Goal: Task Accomplishment & Management: Use online tool/utility

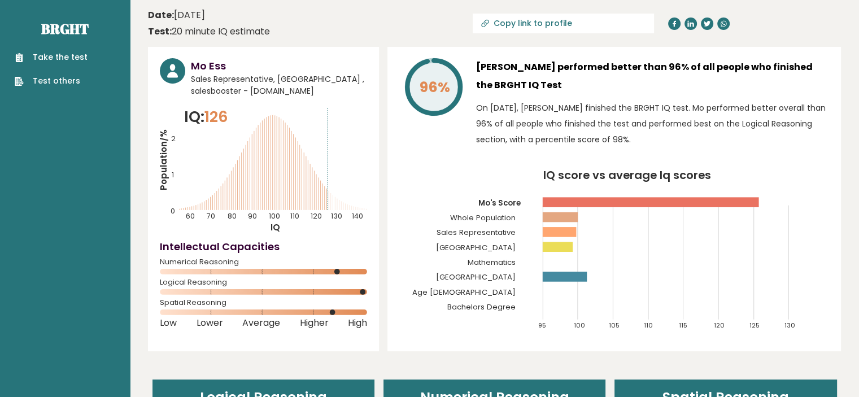
click at [370, 180] on div "Mo Ess Sales Representative, [GEOGRAPHIC_DATA] , salesbooster - [DOMAIN_NAME] I…" at bounding box center [263, 199] width 231 height 304
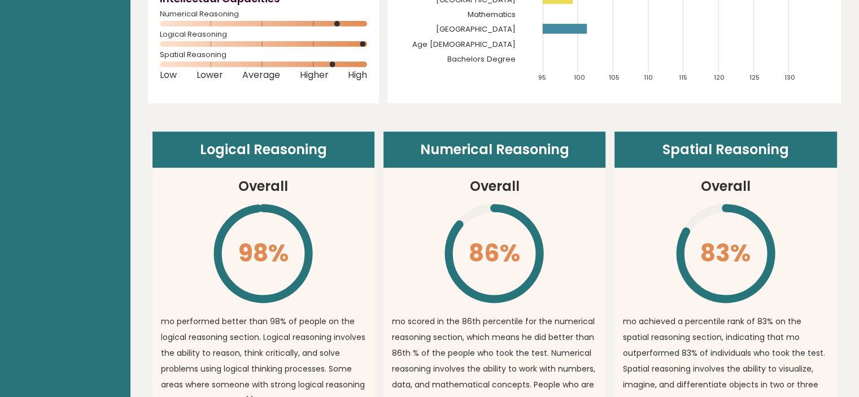
scroll to position [247, 0]
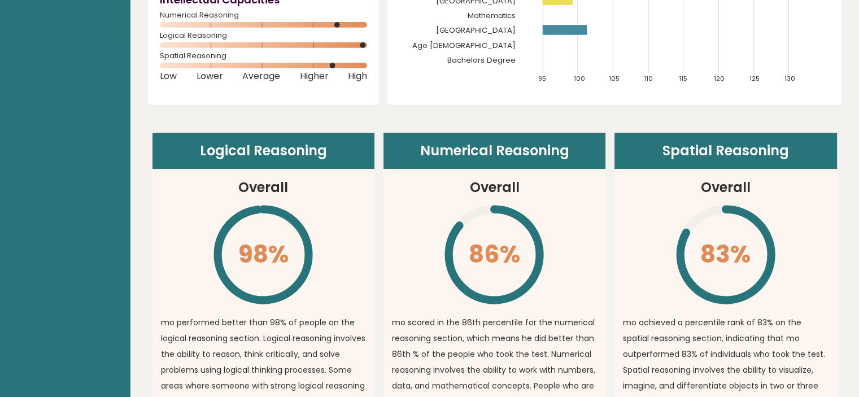
click at [350, 153] on header "Logical Reasoning" at bounding box center [263, 151] width 222 height 36
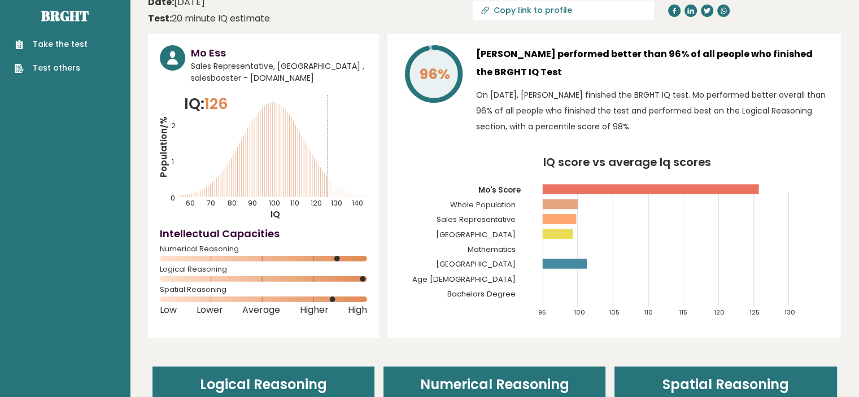
scroll to position [0, 0]
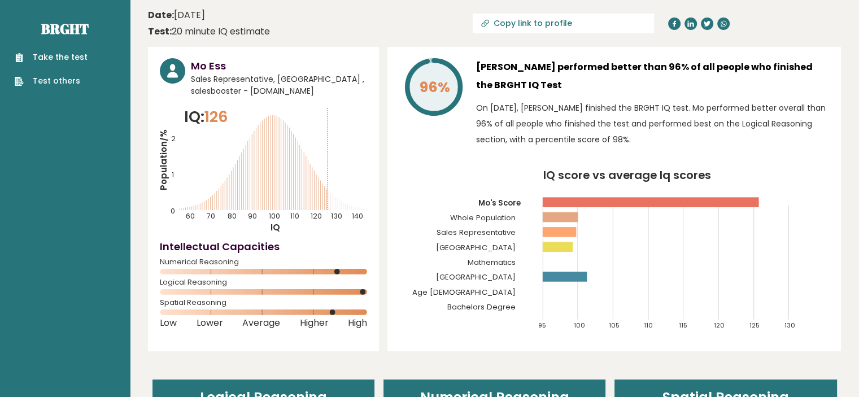
click at [72, 56] on link "Take the test" at bounding box center [51, 57] width 73 height 12
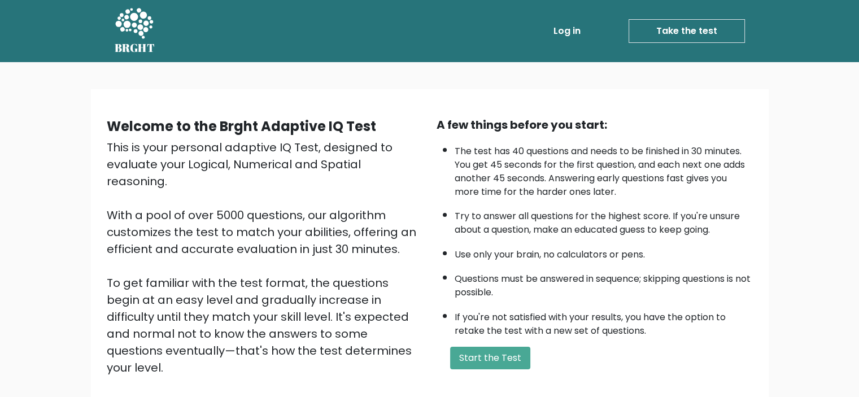
click at [557, 31] on link "Log in" at bounding box center [567, 31] width 36 height 23
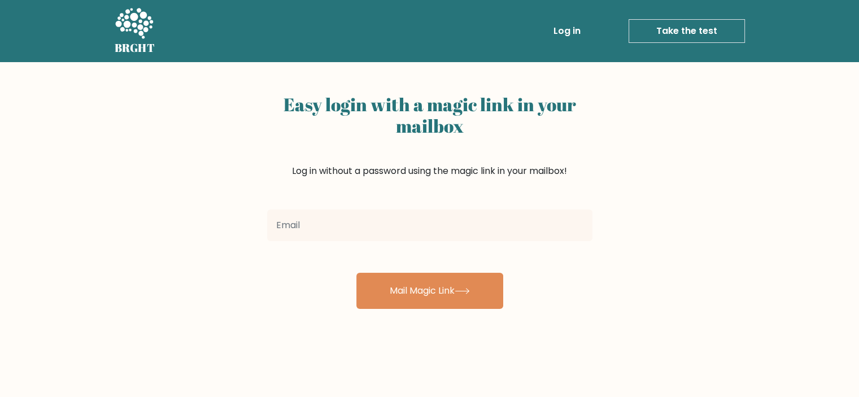
click at [381, 233] on input "email" at bounding box center [429, 225] width 325 height 32
type input "m9m9essam@gmail.com"
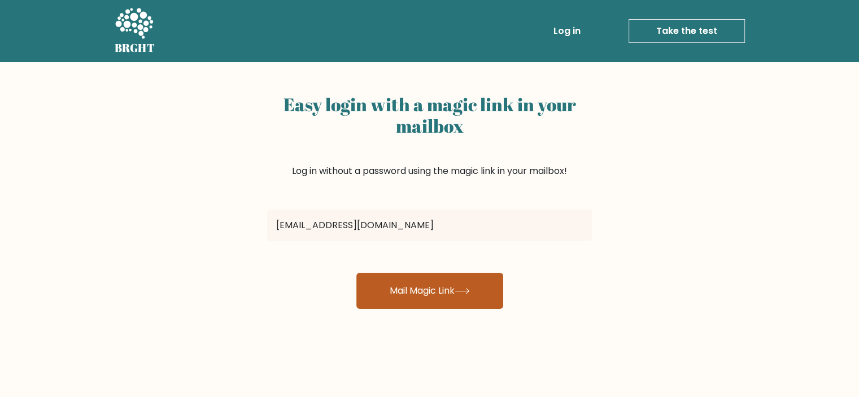
click at [388, 278] on button "Mail Magic Link" at bounding box center [429, 291] width 147 height 36
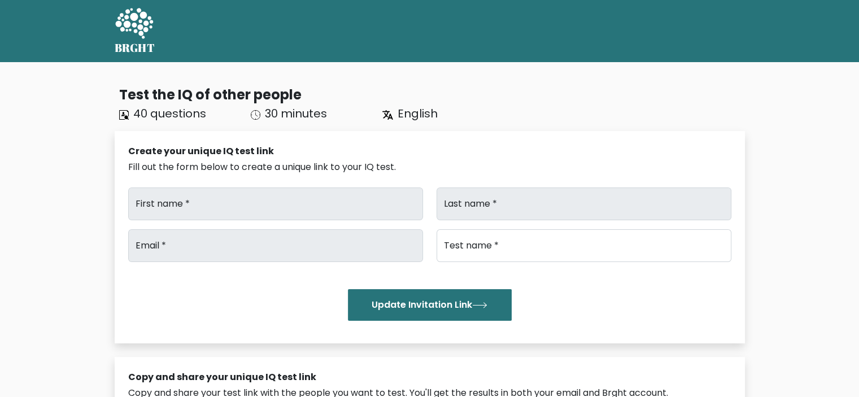
type input "mo"
type input "ess"
type input "[EMAIL_ADDRESS][DOMAIN_NAME]"
type input "Brght Intelligence Test"
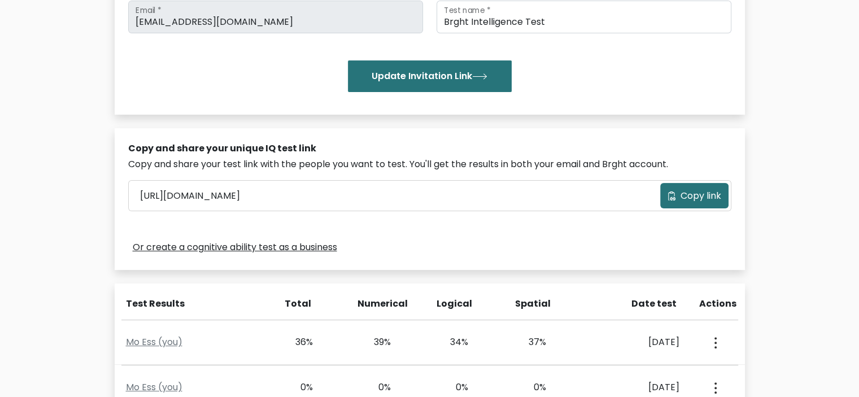
scroll to position [223, 0]
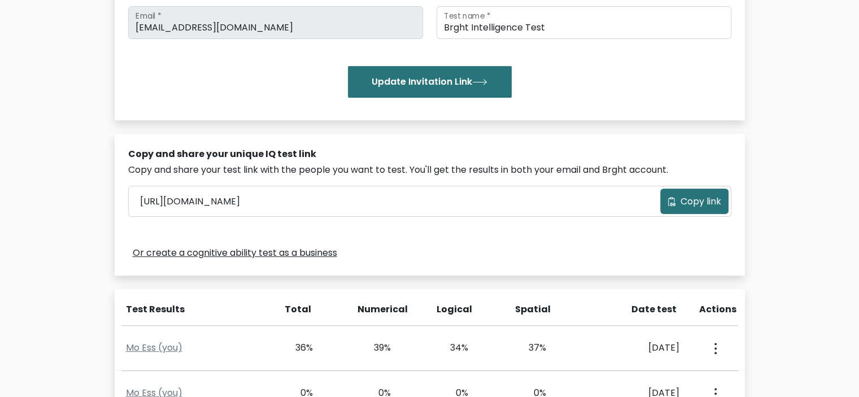
click at [606, 164] on div "Copy and share your test link with the people you want to test. You'll get the …" at bounding box center [429, 170] width 603 height 14
click at [663, 195] on button "Copy link" at bounding box center [694, 201] width 68 height 25
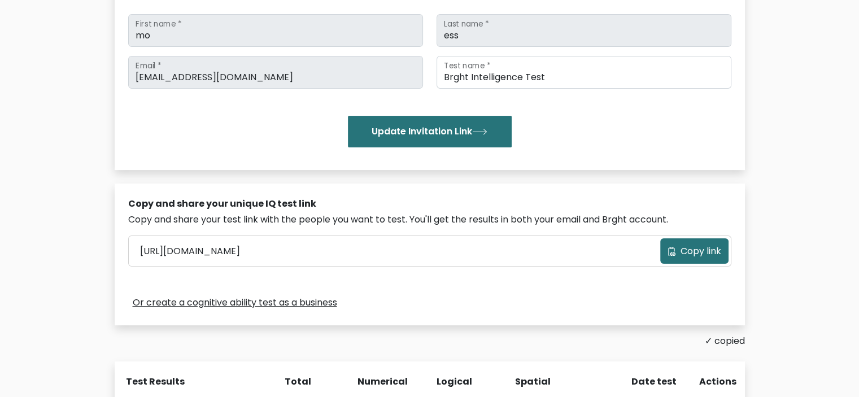
scroll to position [0, 0]
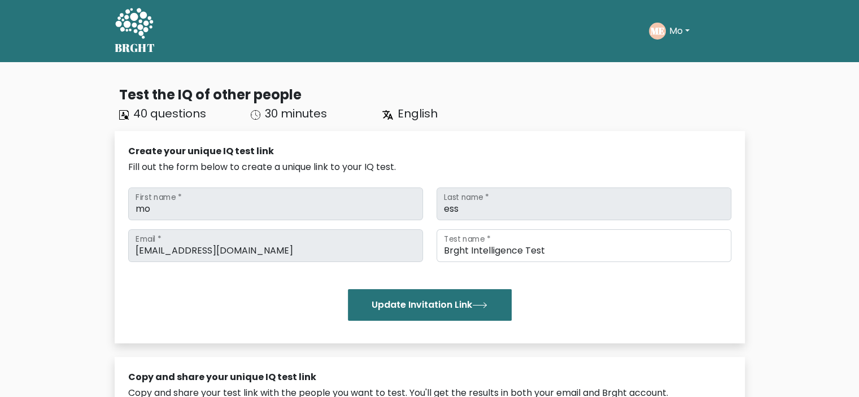
drag, startPoint x: 544, startPoint y: 62, endPoint x: 537, endPoint y: 47, distance: 16.2
click at [537, 47] on div "Take the test ME Mo Dashboard Profile Settings Logout Dashboard Profile Setting…" at bounding box center [454, 31] width 580 height 35
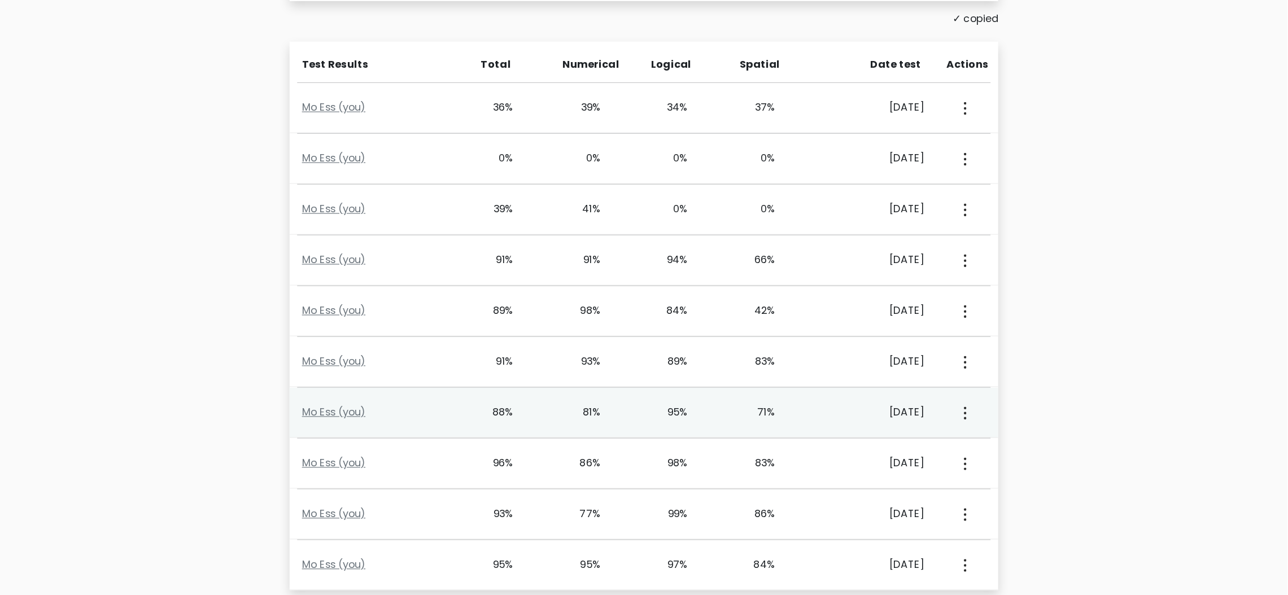
scroll to position [497, 0]
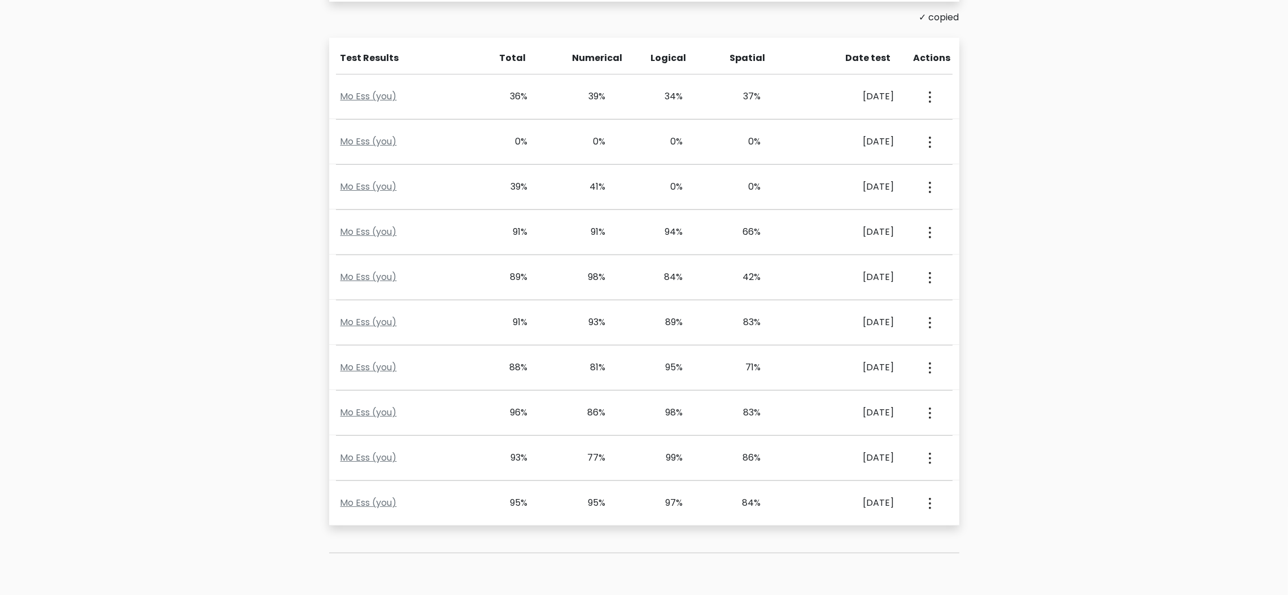
click at [174, 344] on div "Test the IQ of other people 40 questions 30 minutes English Create your unique …" at bounding box center [644, 99] width 1288 height 1069
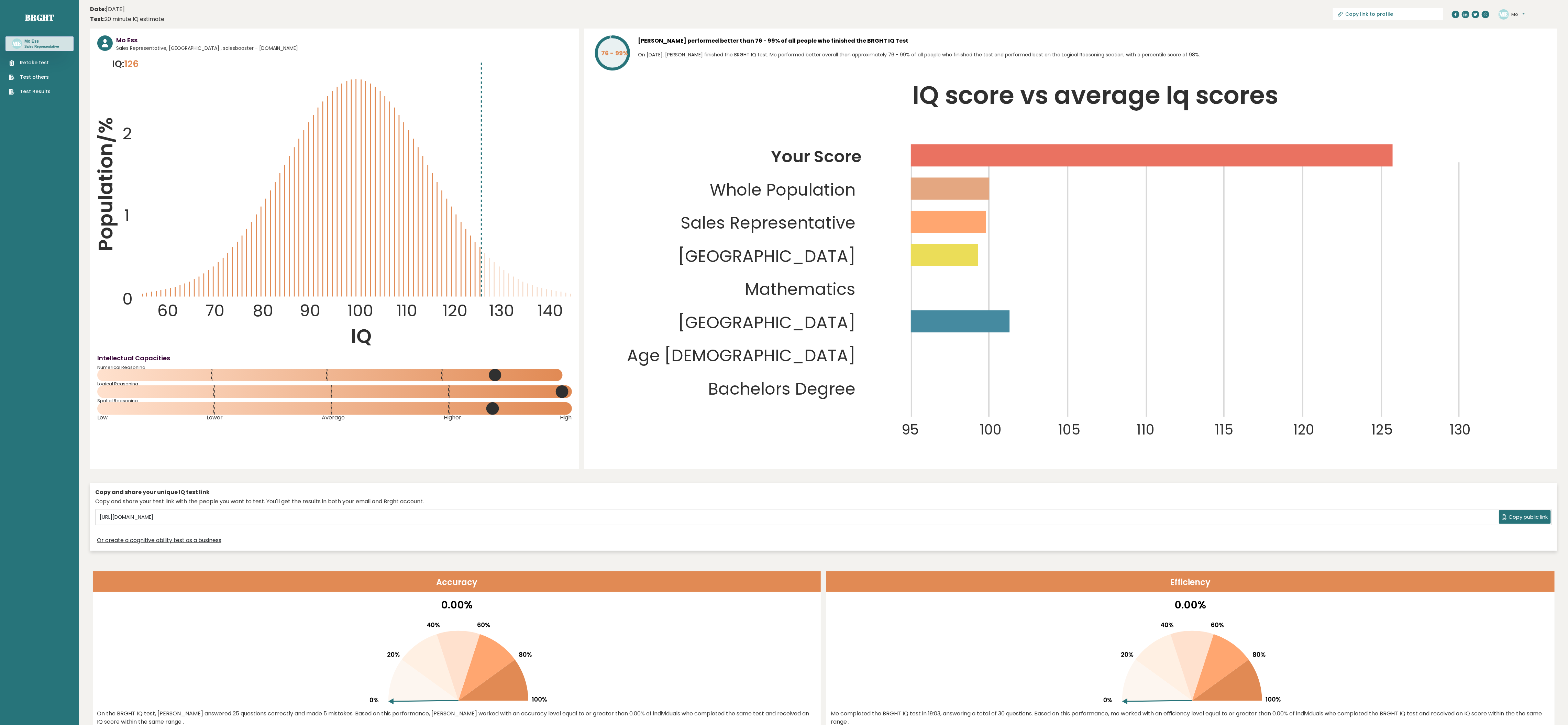
click at [783, 299] on tspan "Mathematics" at bounding box center [800, 289] width 111 height 23
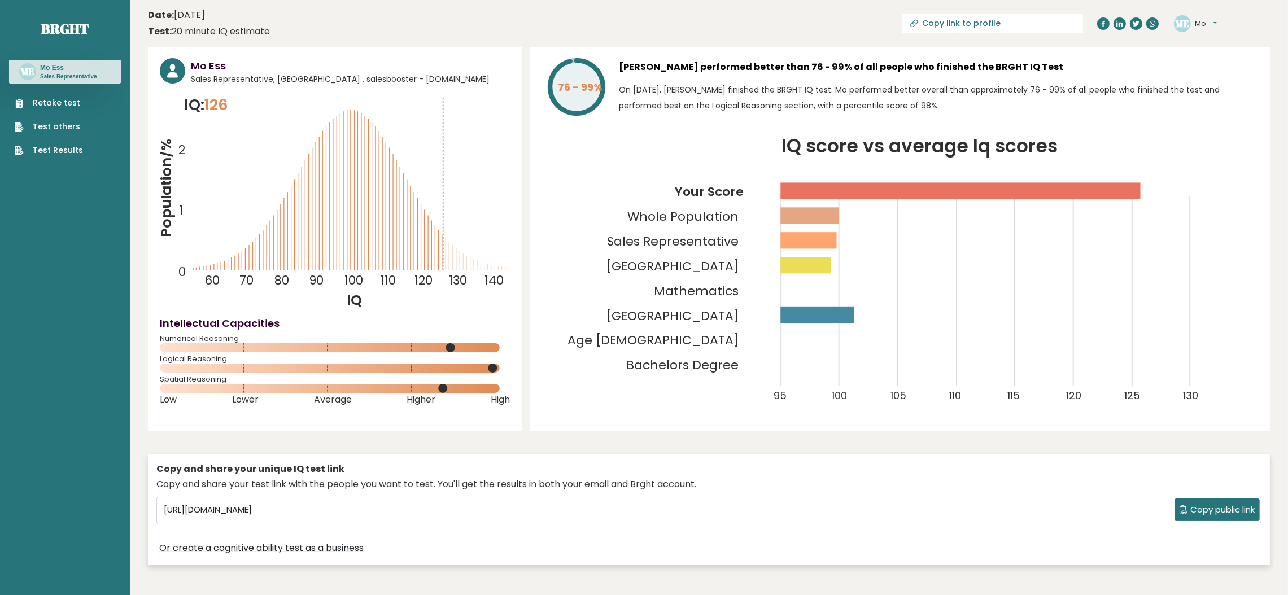
click at [636, 193] on icon "IQ score vs average Iq scores 95 100 105 110 115 120 125 130 Your Score Whole P…" at bounding box center [900, 278] width 716 height 283
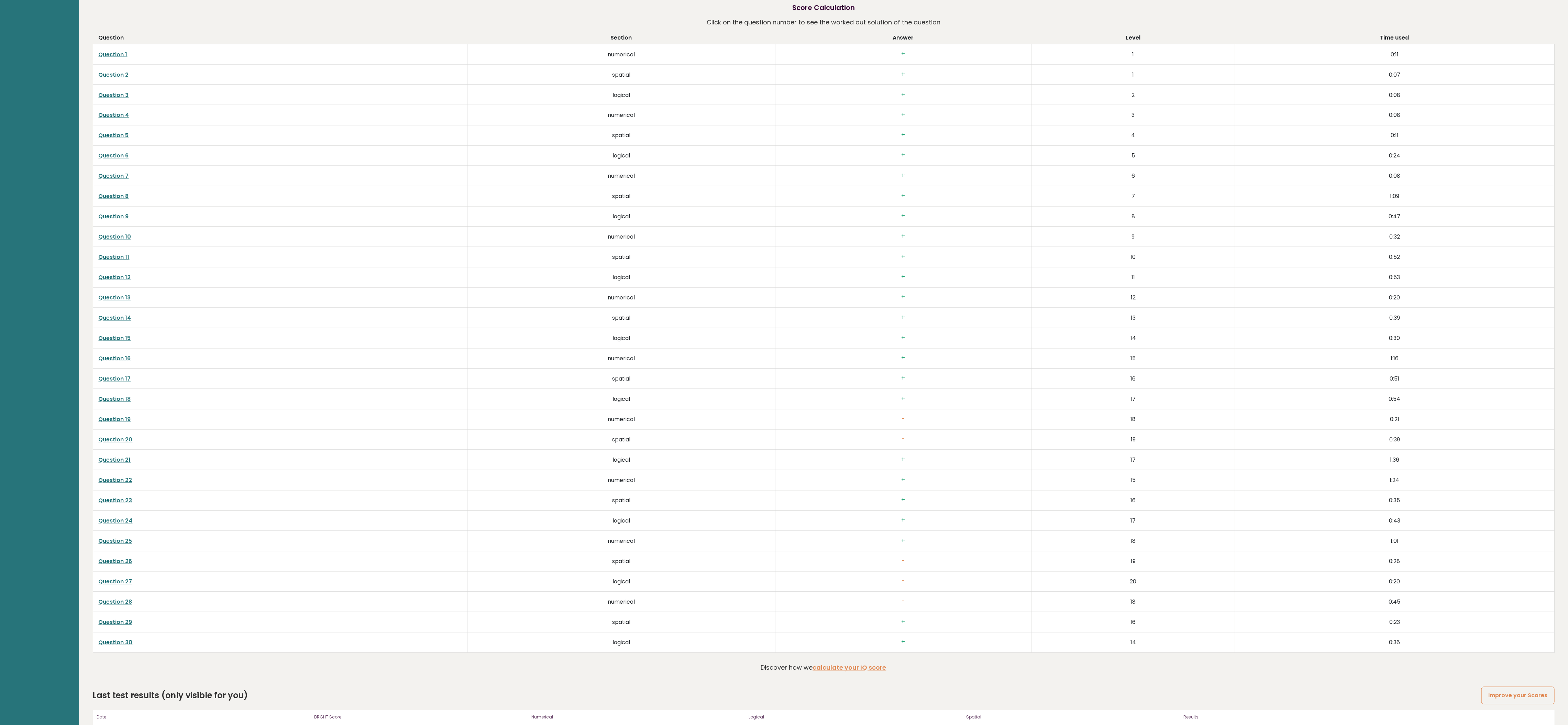
scroll to position [1861, 0]
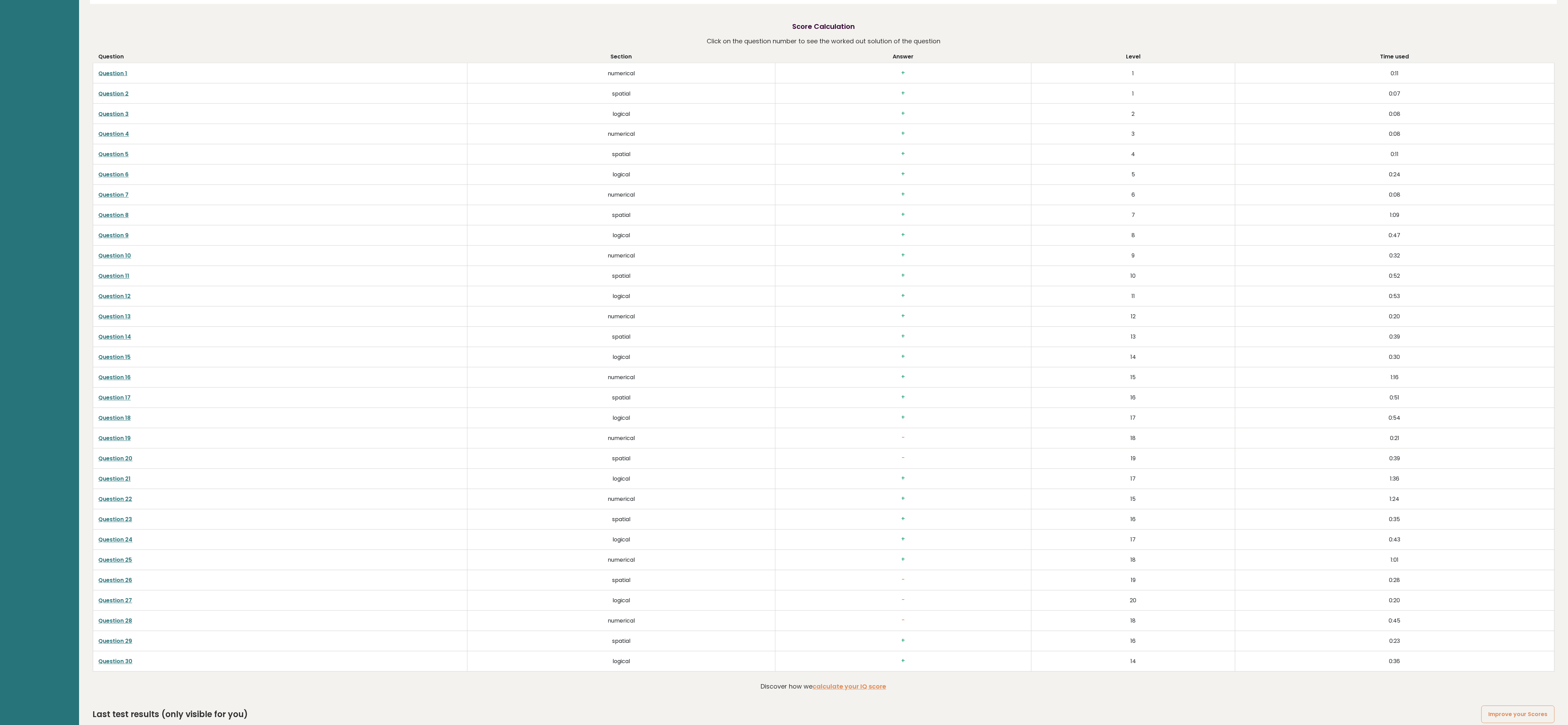
scroll to position [1843, 0]
click at [858, 55] on th "Answer" at bounding box center [903, 53] width 256 height 11
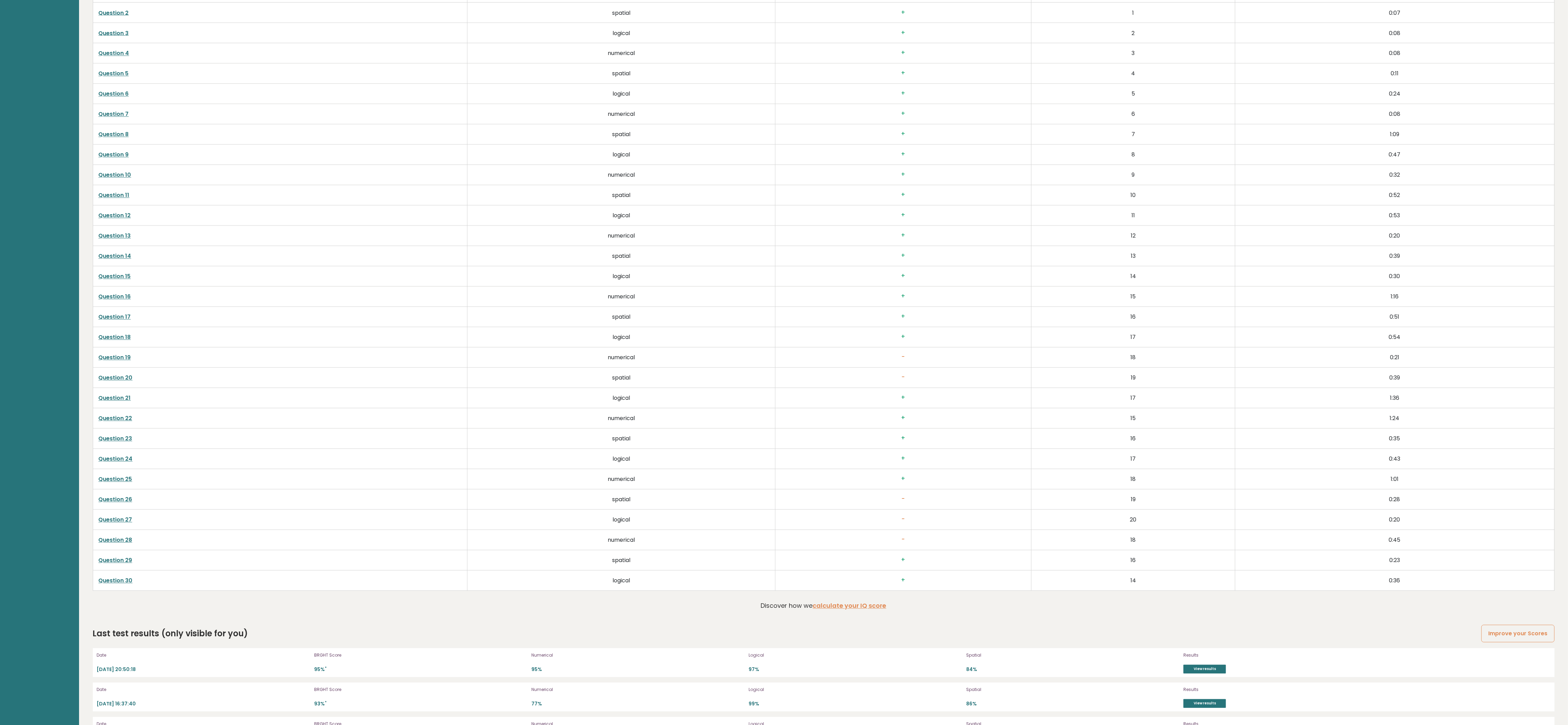
scroll to position [1921, 0]
click at [107, 523] on link "Question 27" at bounding box center [115, 519] width 33 height 8
